Goal: Transaction & Acquisition: Purchase product/service

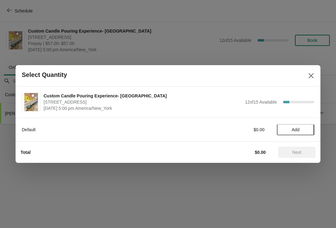
click at [296, 129] on span "Add" at bounding box center [295, 129] width 8 height 5
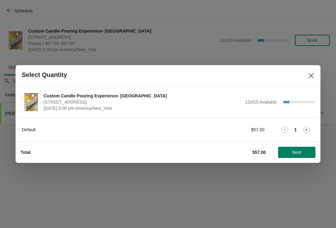
click at [305, 133] on icon at bounding box center [306, 130] width 7 height 7
click at [293, 154] on span "Next" at bounding box center [296, 152] width 9 height 5
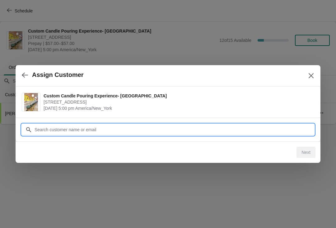
click at [243, 131] on input "Customer" at bounding box center [174, 129] width 280 height 11
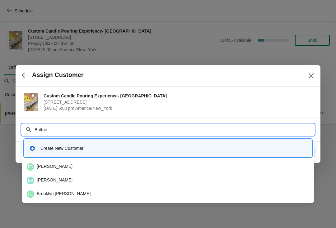
type input "[PERSON_NAME]"
click at [105, 165] on div "BD [PERSON_NAME]" at bounding box center [168, 166] width 282 height 7
type input "[PERSON_NAME]"
click at [38, 162] on div "BD [PERSON_NAME]" at bounding box center [167, 167] width 287 height 12
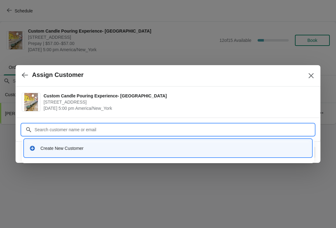
click at [49, 126] on input "Customer" at bounding box center [174, 129] width 280 height 11
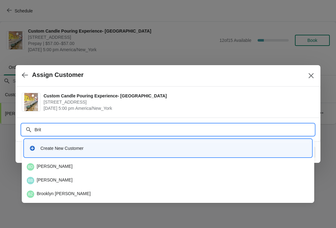
type input "[PERSON_NAME]"
click at [111, 164] on div "BD [PERSON_NAME]" at bounding box center [168, 166] width 282 height 7
type input "[PERSON_NAME]"
click at [32, 162] on div "BD [PERSON_NAME]" at bounding box center [167, 167] width 287 height 12
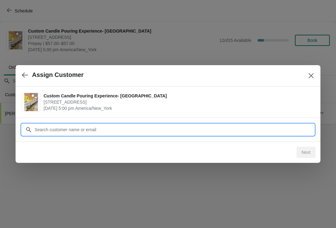
click at [30, 170] on div at bounding box center [168, 114] width 336 height 228
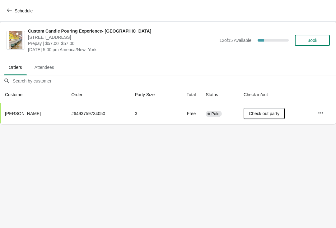
click at [314, 39] on span "Book" at bounding box center [312, 40] width 10 height 5
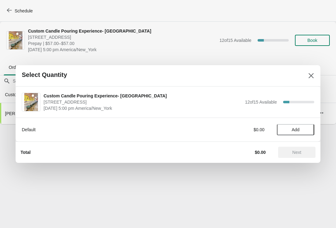
click at [302, 133] on button "Add" at bounding box center [294, 129] width 37 height 11
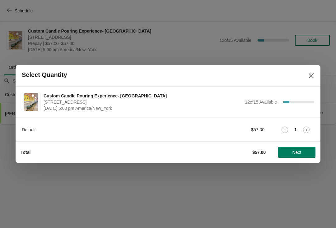
click at [303, 130] on icon at bounding box center [306, 130] width 7 height 7
click at [292, 153] on span "Next" at bounding box center [296, 152] width 9 height 5
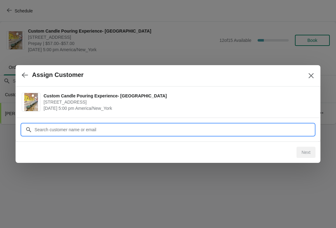
click at [60, 131] on input "Customer" at bounding box center [174, 129] width 280 height 11
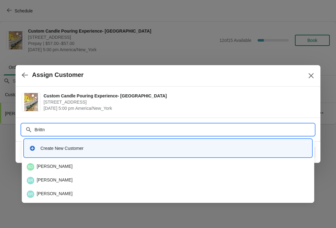
type input "Brittne"
click at [49, 170] on div "BD [PERSON_NAME]" at bounding box center [168, 166] width 282 height 7
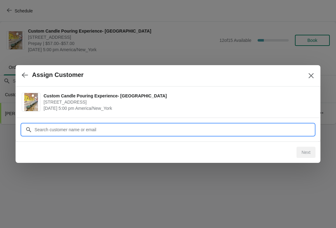
click at [298, 133] on input "Customer" at bounding box center [174, 129] width 280 height 11
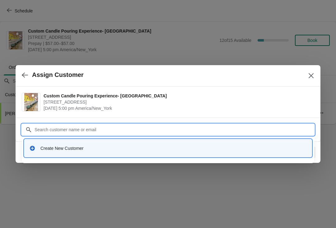
click at [38, 146] on div "Create New Customer" at bounding box center [167, 148] width 277 height 6
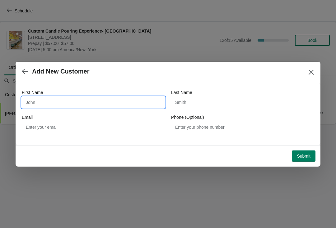
click at [50, 102] on input "First Name" at bounding box center [93, 102] width 143 height 11
type input "[PERSON_NAME]"
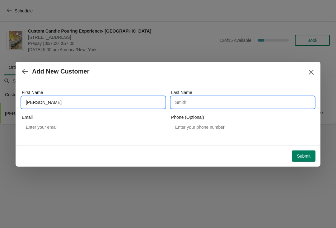
click at [232, 106] on input "Last Name" at bounding box center [242, 102] width 143 height 11
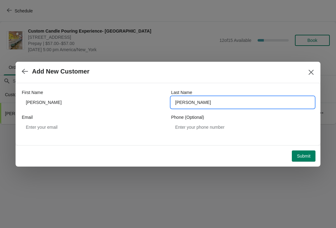
type input "[PERSON_NAME]"
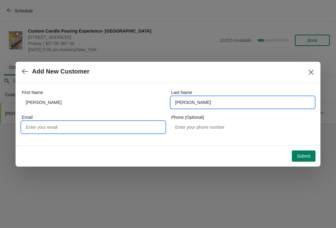
click at [152, 132] on input "Email" at bounding box center [93, 127] width 143 height 11
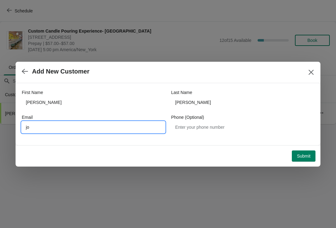
type input "j"
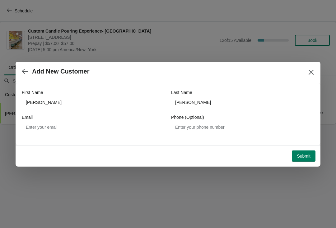
click at [298, 158] on span "Submit" at bounding box center [303, 156] width 14 height 5
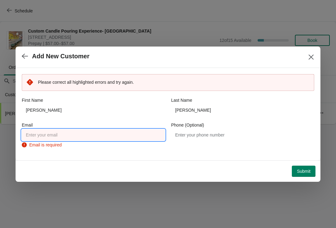
click at [154, 136] on input "Email" at bounding box center [93, 135] width 143 height 11
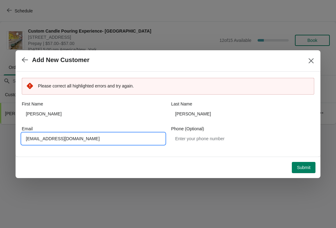
type input "[EMAIL_ADDRESS][DOMAIN_NAME]"
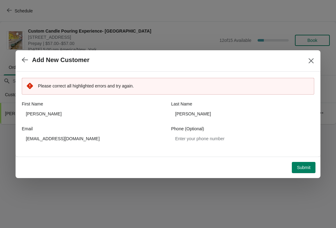
click at [302, 167] on span "Submit" at bounding box center [303, 167] width 14 height 5
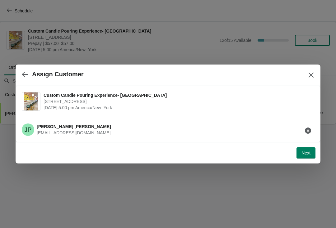
click at [305, 153] on span "Next" at bounding box center [305, 153] width 9 height 5
select select "Friend"
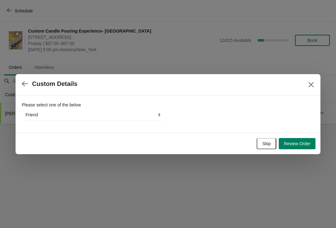
click at [301, 146] on span "Review Order" at bounding box center [296, 143] width 27 height 5
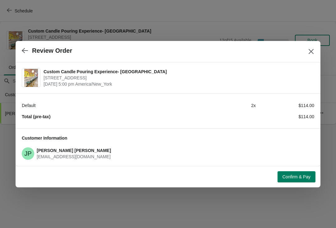
click at [293, 182] on button "Confirm & Pay" at bounding box center [296, 176] width 38 height 11
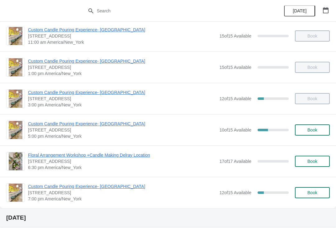
scroll to position [40, 0]
